Goal: Transaction & Acquisition: Obtain resource

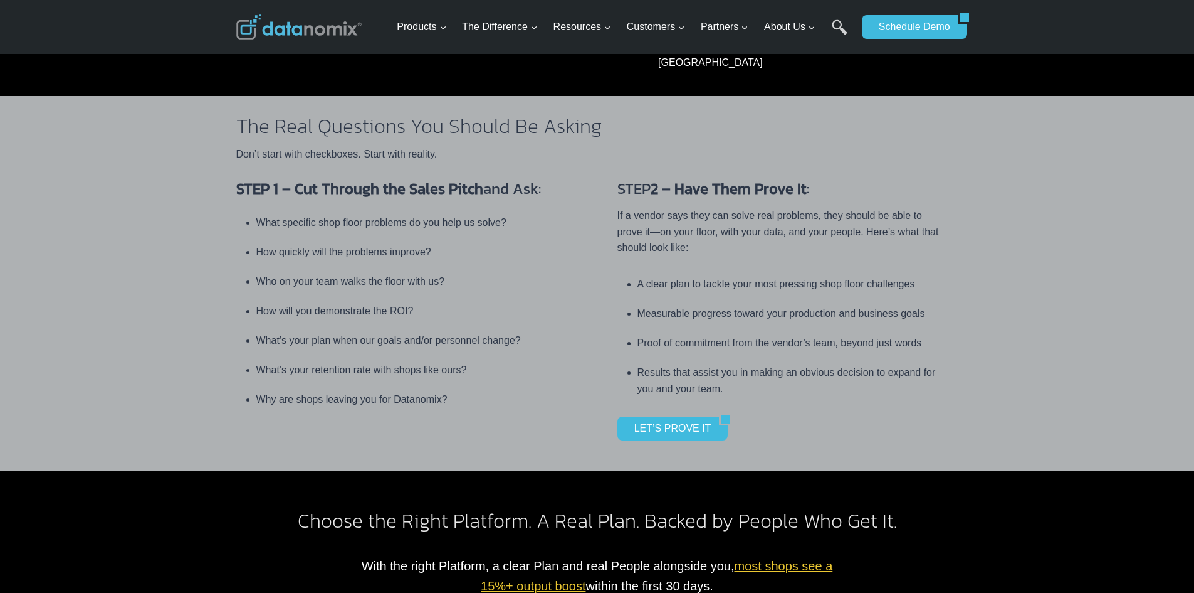
scroll to position [502, 0]
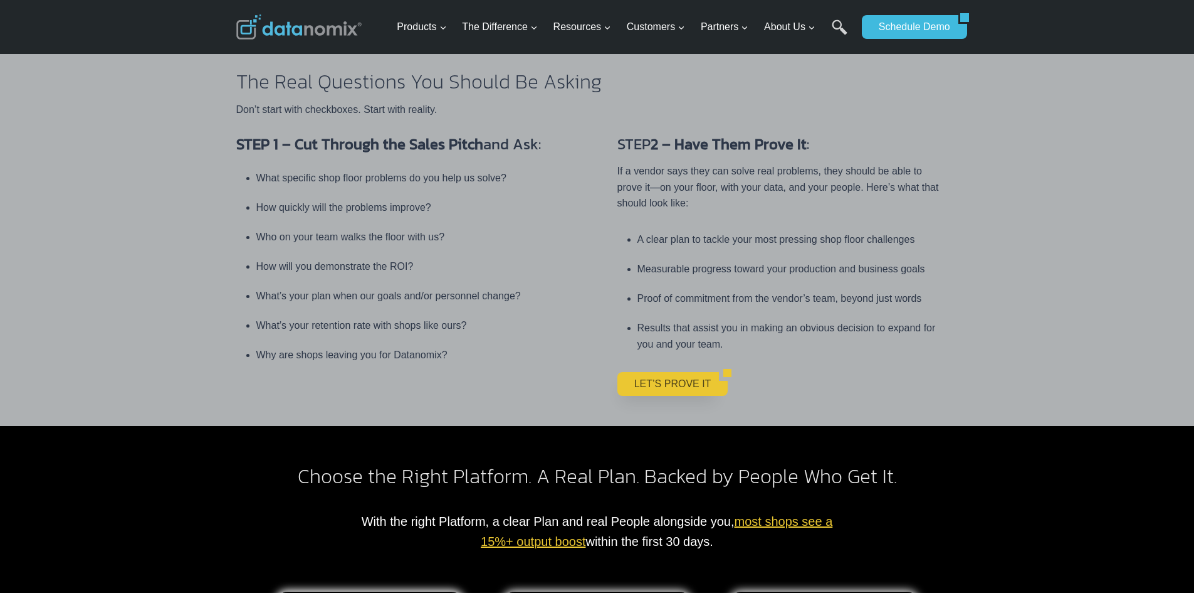
click at [654, 372] on link "LET’S PROVE IT" at bounding box center [669, 384] width 102 height 24
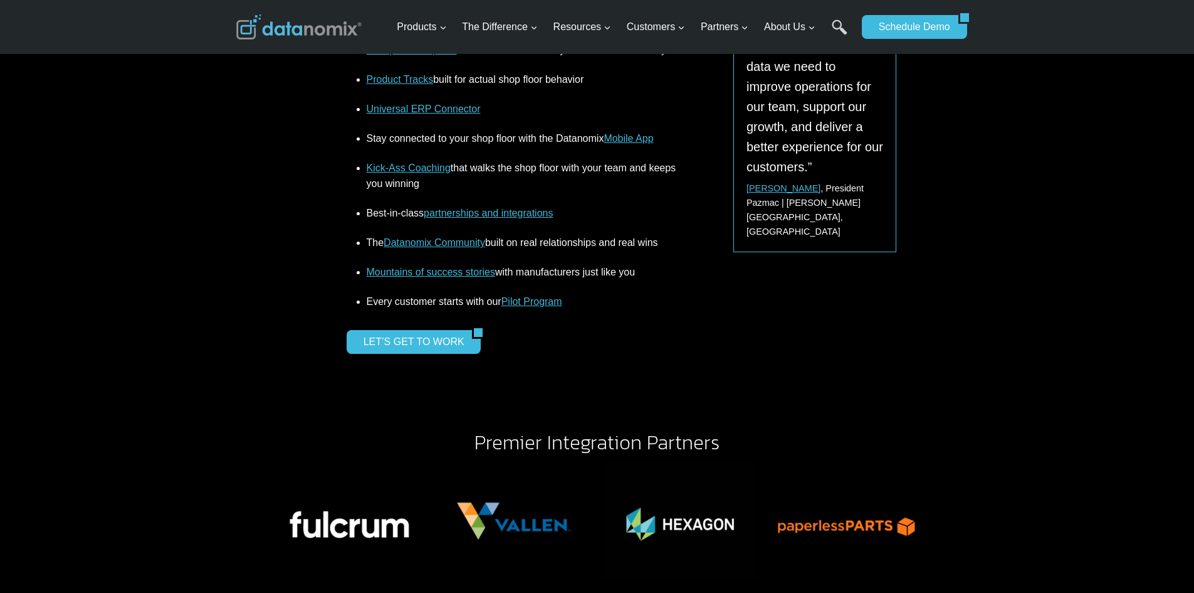
scroll to position [1818, 0]
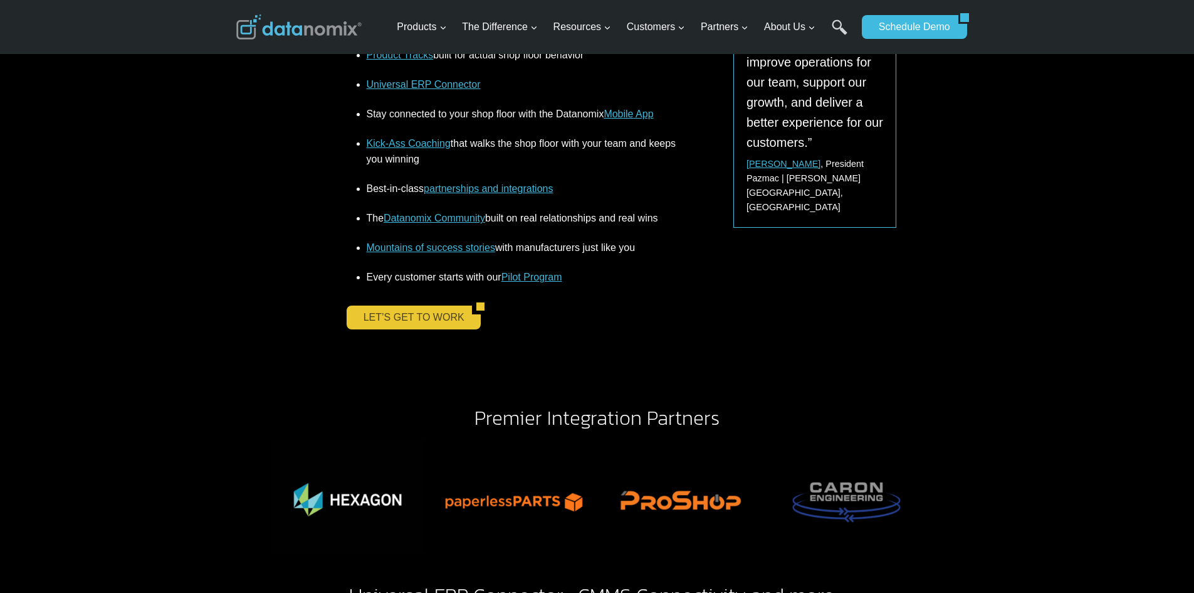
click at [370, 316] on link "LET’S GET TO WORK" at bounding box center [410, 317] width 126 height 24
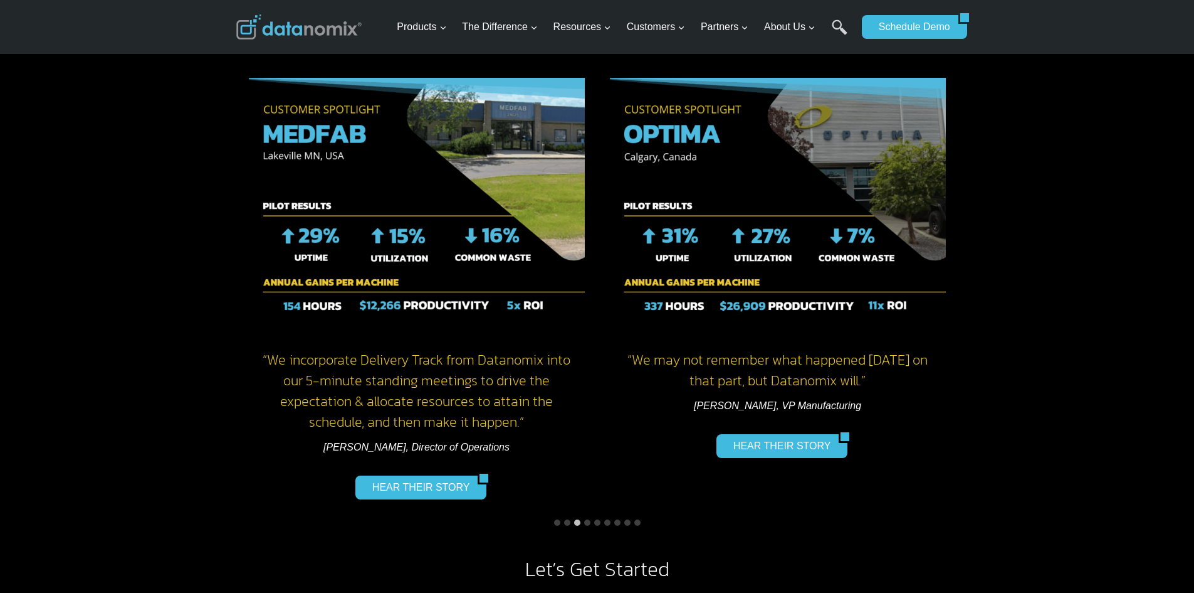
scroll to position [941, 0]
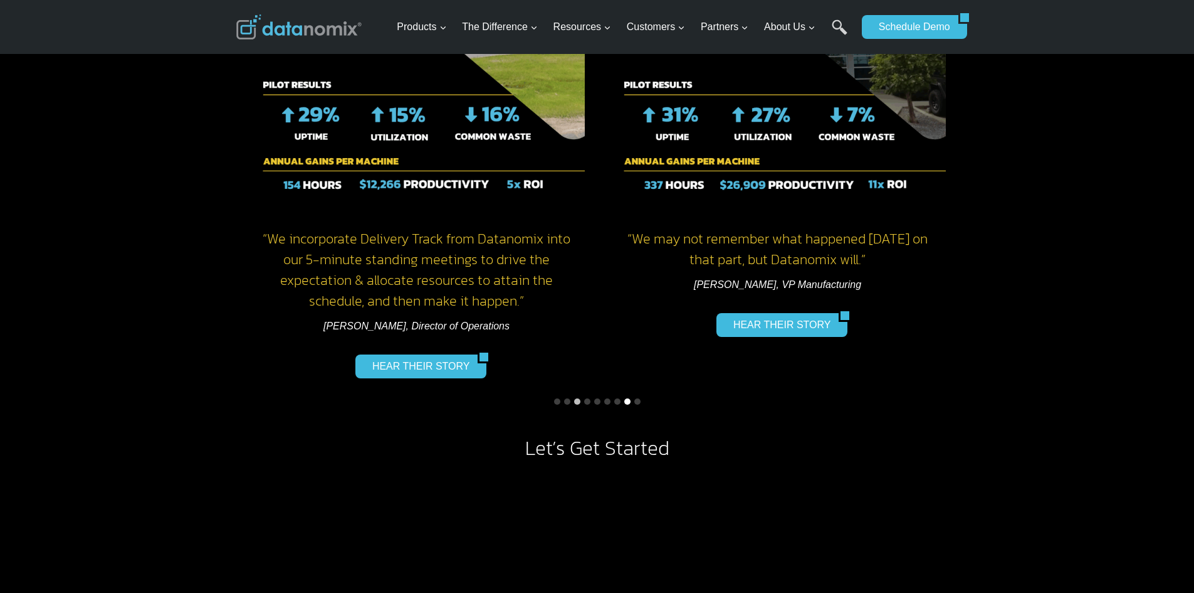
click at [626, 402] on button "Go to slide 8" at bounding box center [628, 401] width 6 height 6
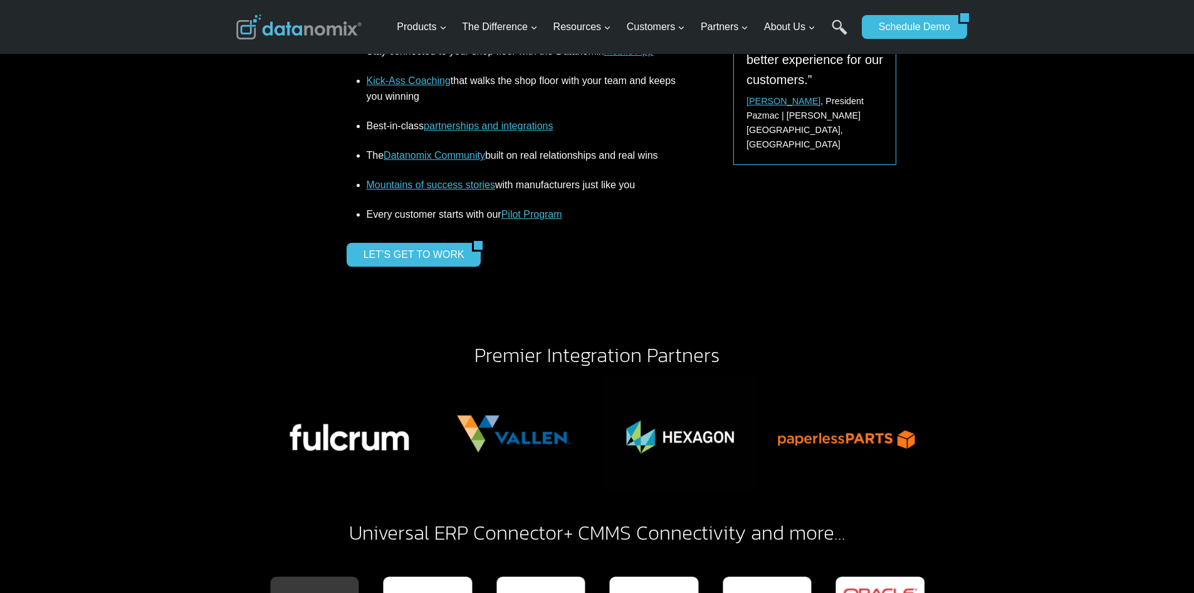
scroll to position [1944, 0]
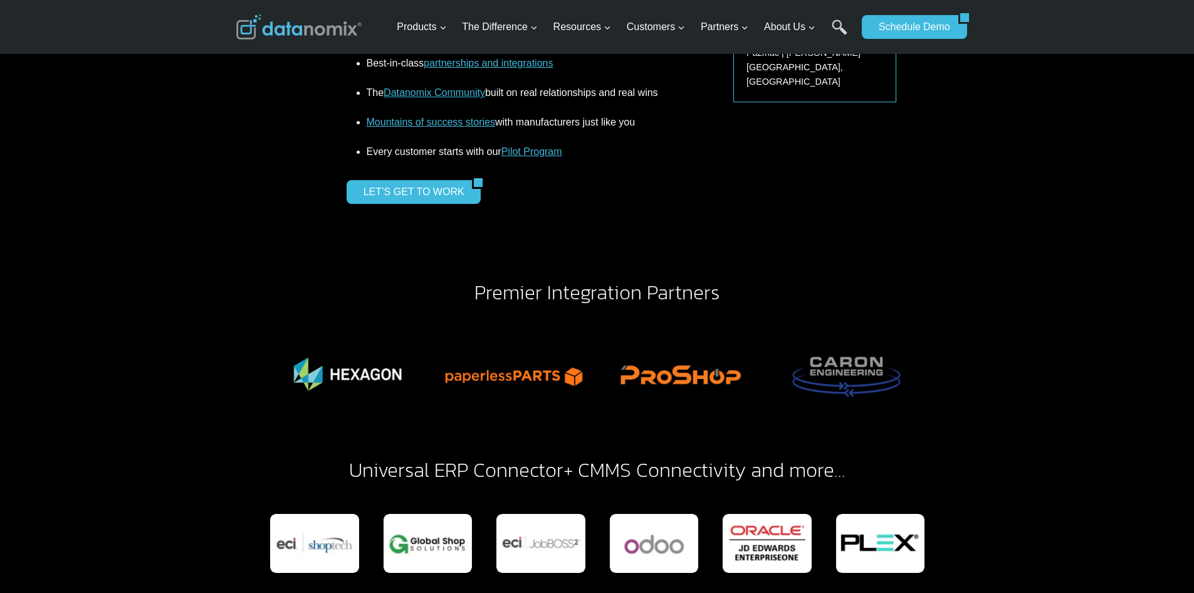
click at [472, 192] on div "LET’S GET TO WORK" at bounding box center [513, 192] width 332 height 24
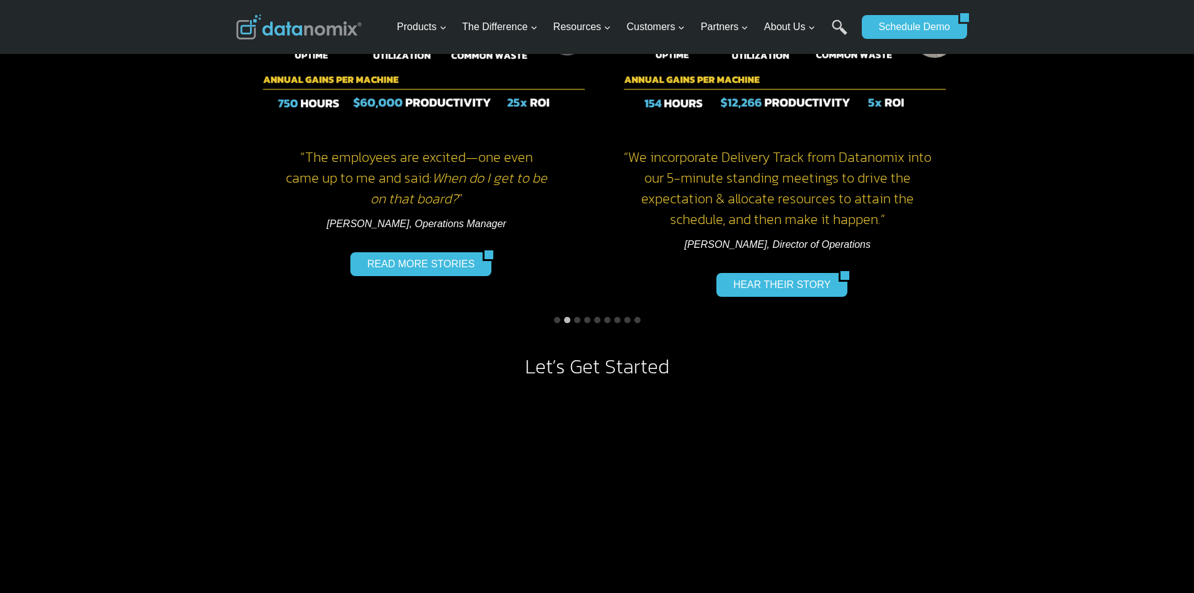
scroll to position [1003, 0]
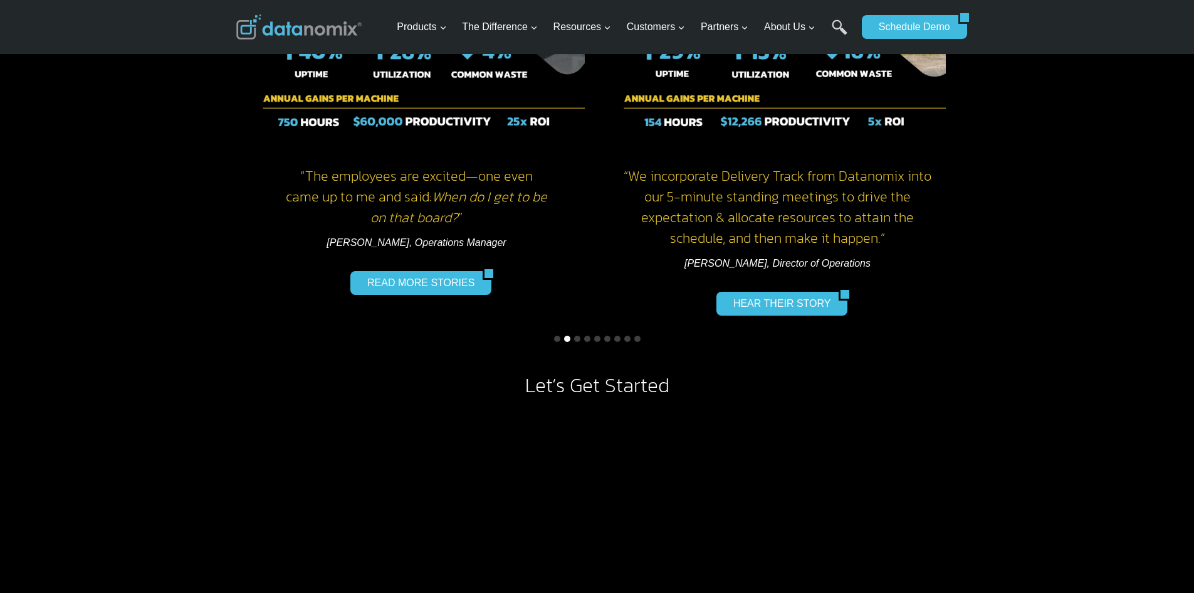
click at [565, 337] on button "Go to slide 2" at bounding box center [567, 338] width 6 height 6
